Goal: Task Accomplishment & Management: Manage account settings

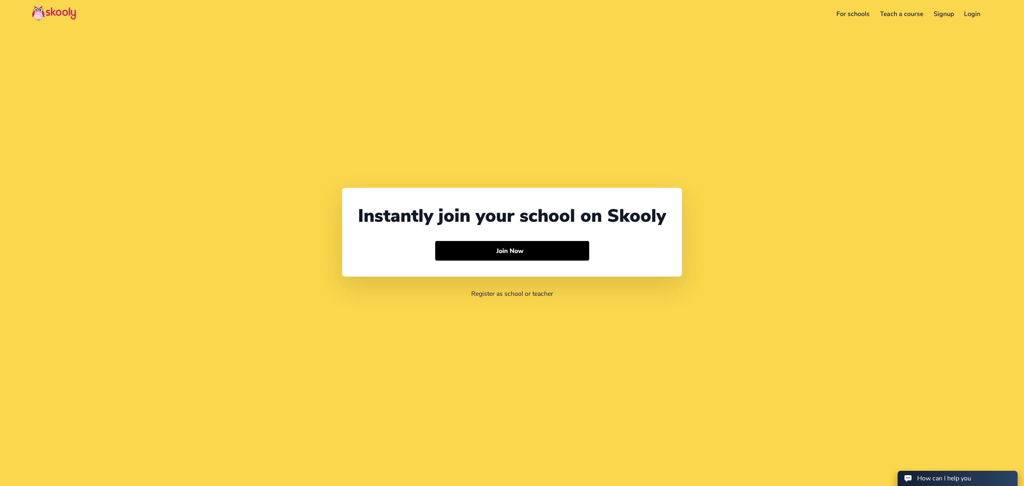
select select "971"
select select "[GEOGRAPHIC_DATA]"
select select "[GEOGRAPHIC_DATA]/[GEOGRAPHIC_DATA]"
select select "971"
select select "[GEOGRAPHIC_DATA]"
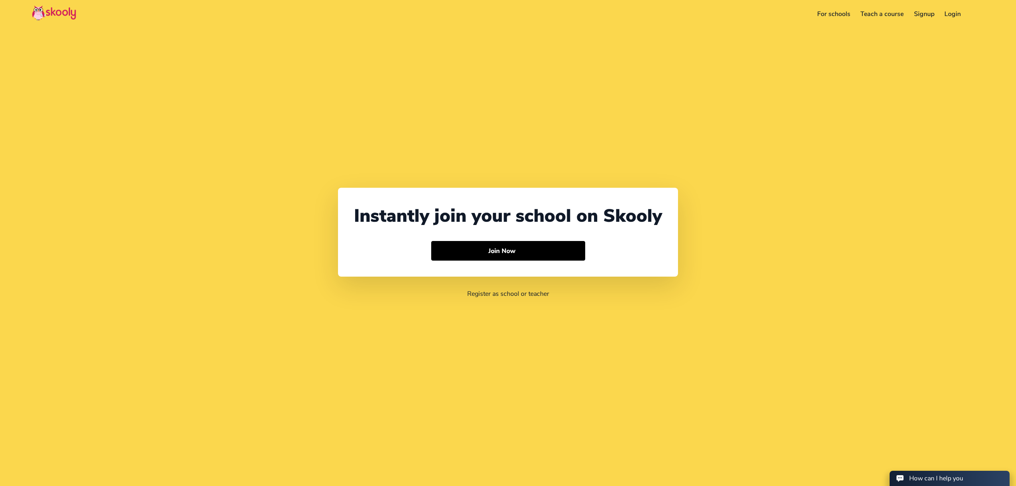
select select "[GEOGRAPHIC_DATA]/[GEOGRAPHIC_DATA]"
